Goal: Task Accomplishment & Management: Manage account settings

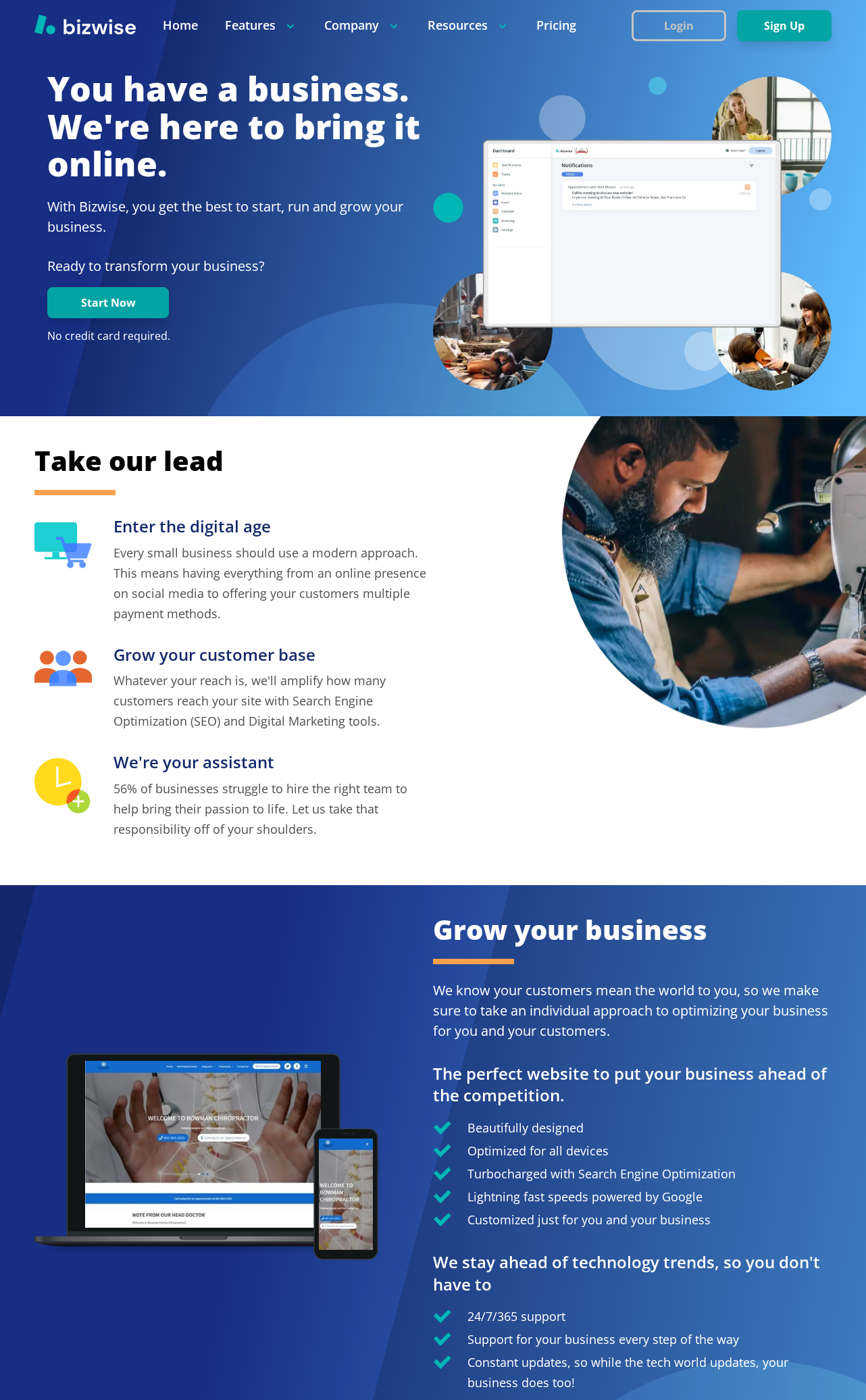
click at [672, 24] on button "Login" at bounding box center [679, 26] width 95 height 31
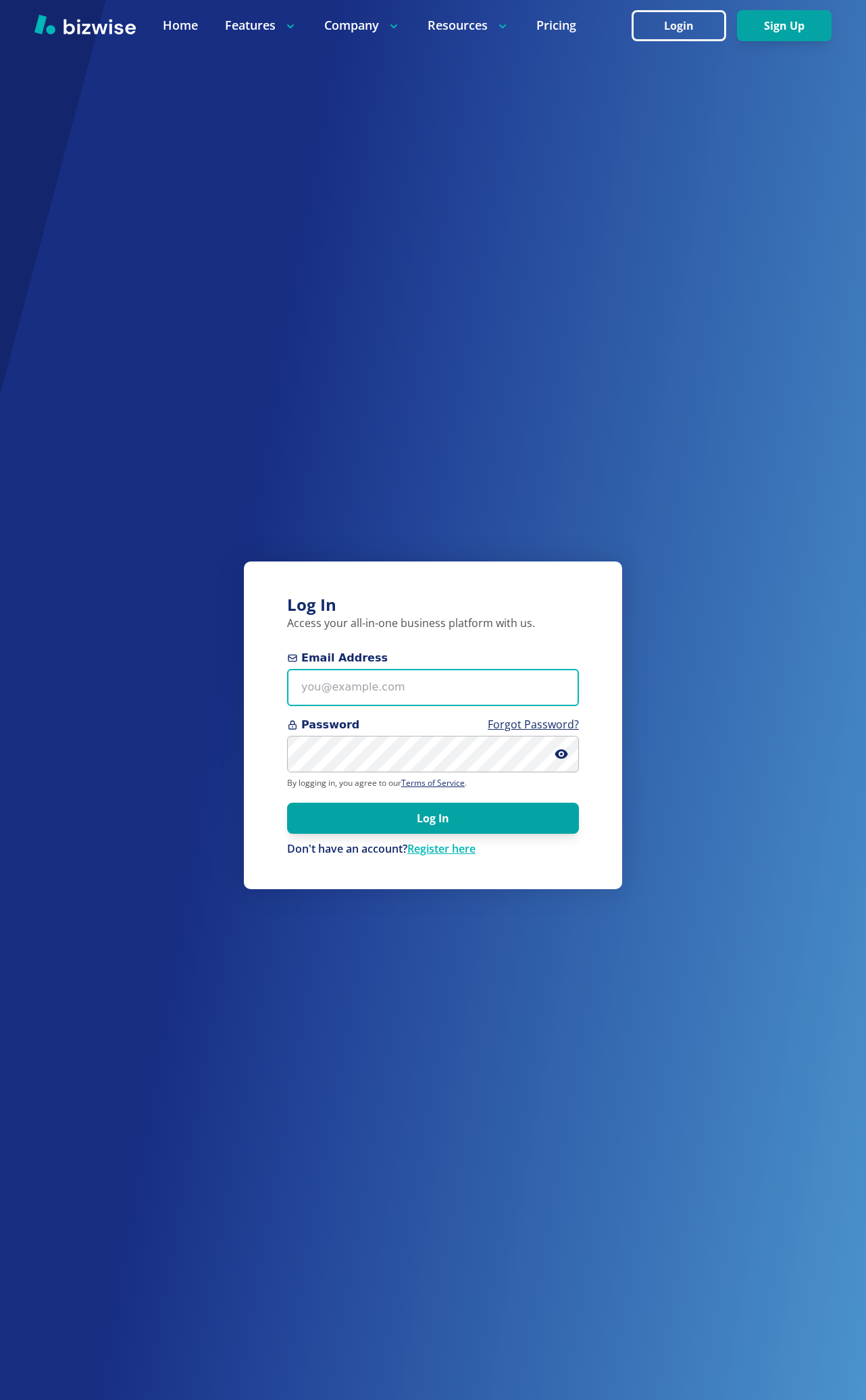
click at [411, 678] on input "Email Address" at bounding box center [433, 688] width 292 height 37
type input "[EMAIL_ADDRESS][DOMAIN_NAME]"
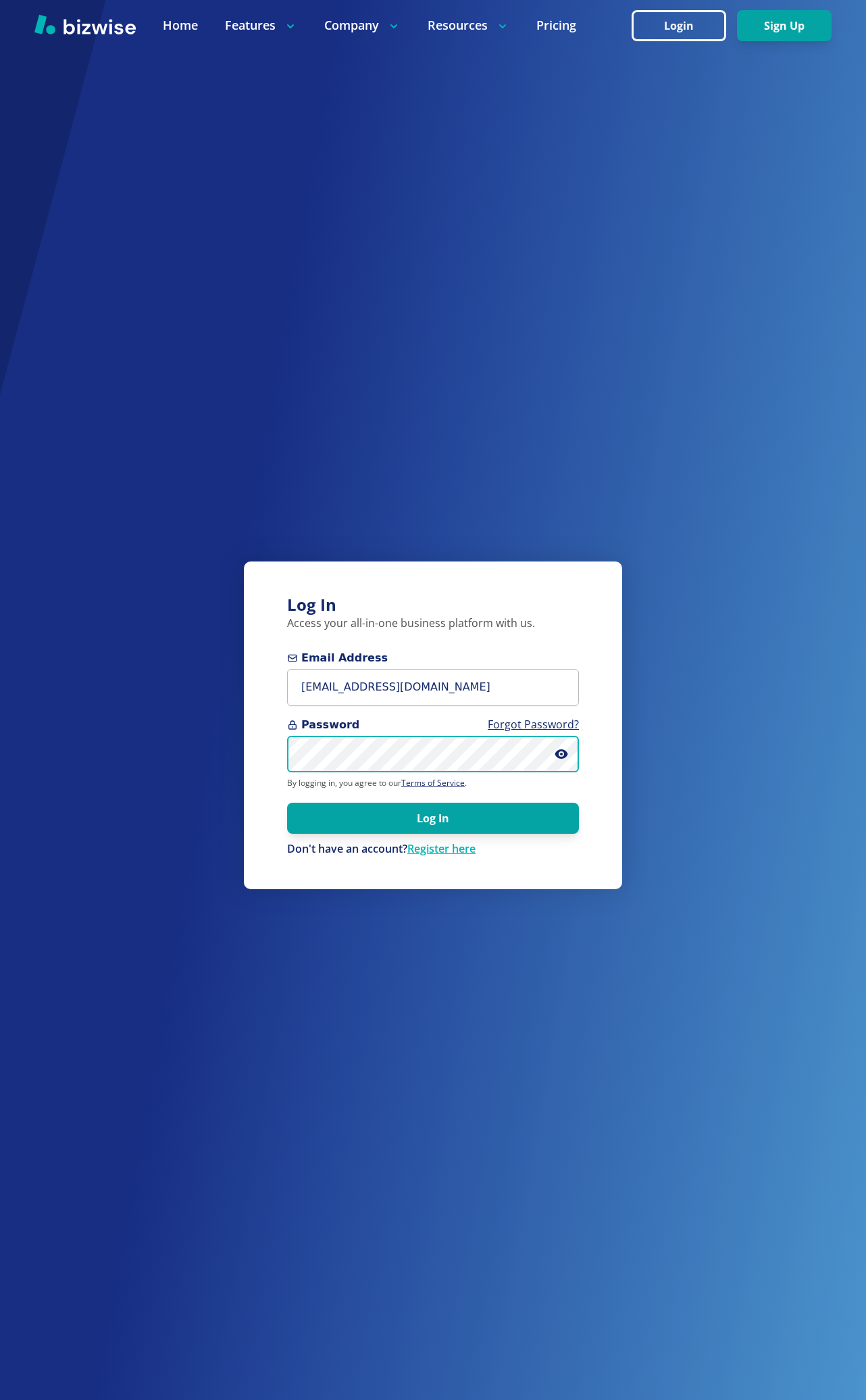
click at [287, 803] on button "Log In" at bounding box center [433, 818] width 292 height 31
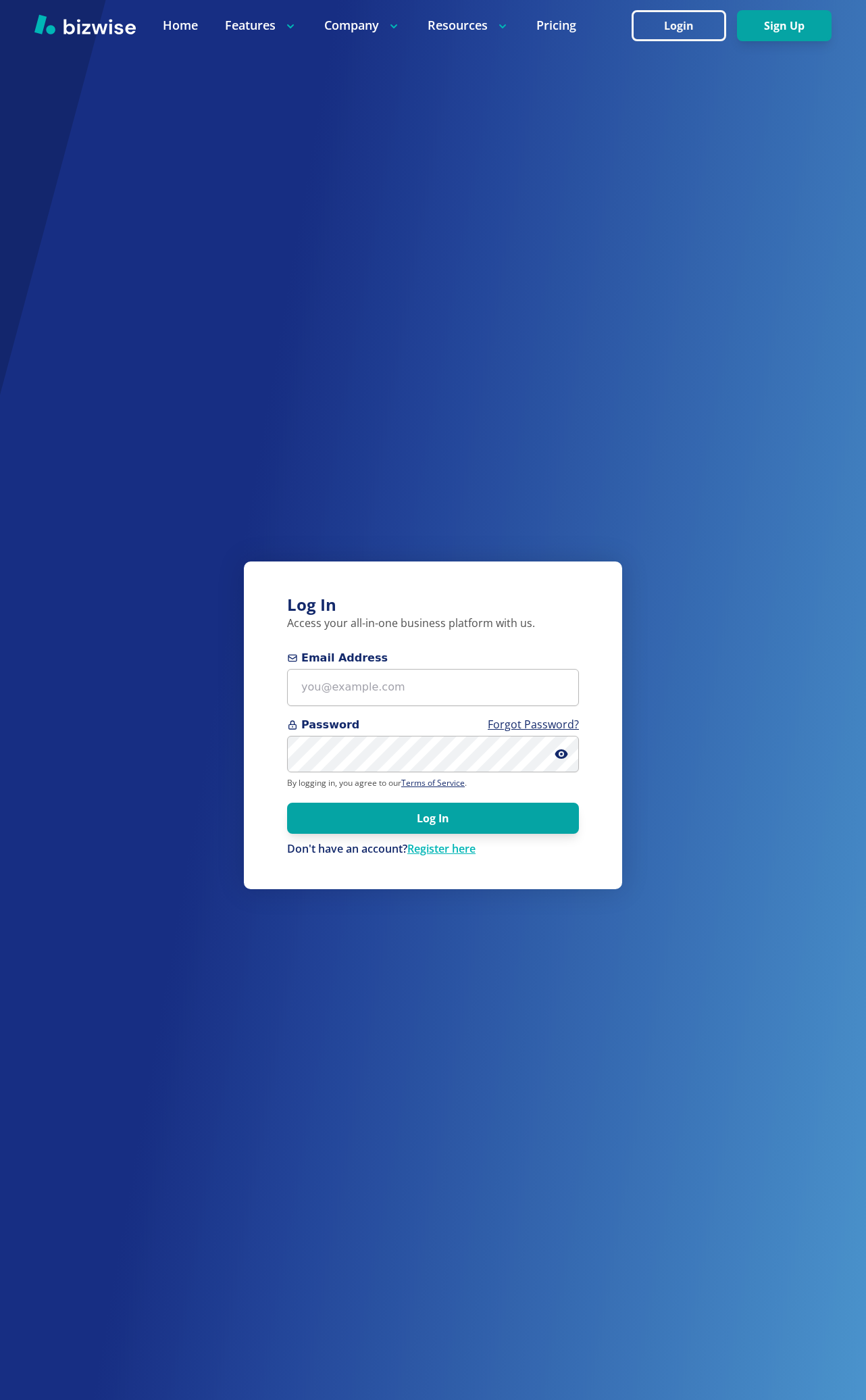
click at [630, 489] on div "Log In Access your all-in-one business platform with us. Email Address Password…" at bounding box center [433, 700] width 866 height 1400
